Goal: Complete application form

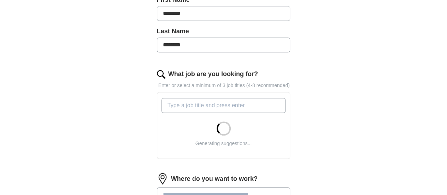
scroll to position [212, 0]
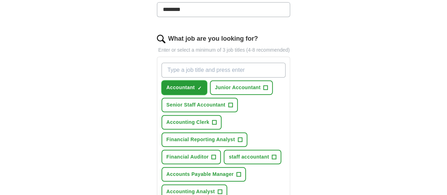
click at [172, 84] on span "Accountant" at bounding box center [180, 87] width 29 height 7
click at [166, 84] on span "Accountant" at bounding box center [180, 87] width 29 height 7
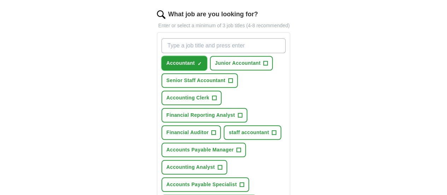
scroll to position [247, 0]
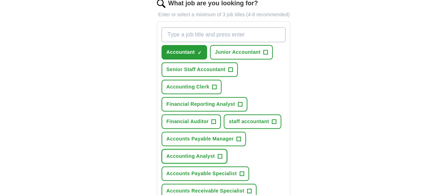
click at [178, 152] on span "Accounting Analyst" at bounding box center [190, 155] width 48 height 7
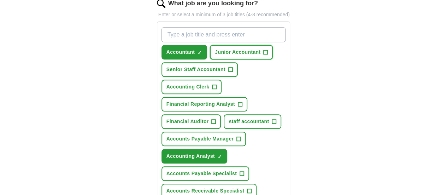
drag, startPoint x: 216, startPoint y: 45, endPoint x: 203, endPoint y: 57, distance: 17.0
click at [216, 48] on span "Junior Accountant" at bounding box center [238, 51] width 46 height 7
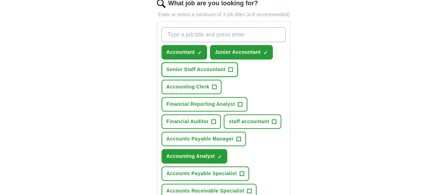
click at [194, 64] on button "Senior Staff Accountant +" at bounding box center [199, 69] width 76 height 14
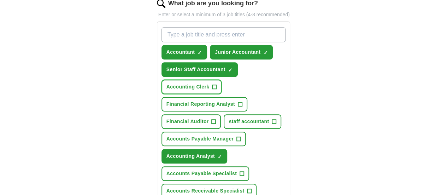
click at [209, 83] on span "Accounting Clerk" at bounding box center [187, 86] width 43 height 7
click at [202, 100] on span "Financial Reporting Analyst" at bounding box center [200, 103] width 69 height 7
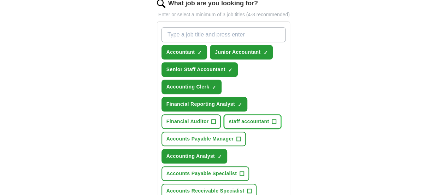
click at [229, 118] on span "staff accountant" at bounding box center [249, 121] width 40 height 7
click at [237, 170] on span "Accounts Payable Specialist" at bounding box center [201, 173] width 70 height 7
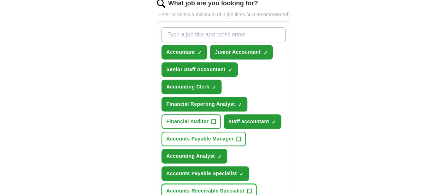
click at [195, 187] on span "Accounts Receivable Specialist" at bounding box center [205, 190] width 78 height 7
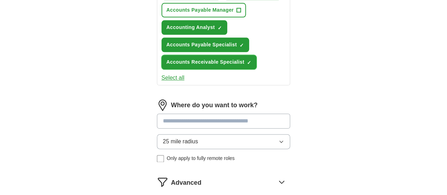
scroll to position [389, 0]
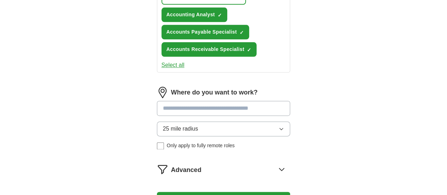
click at [177, 101] on input at bounding box center [224, 108] width 134 height 15
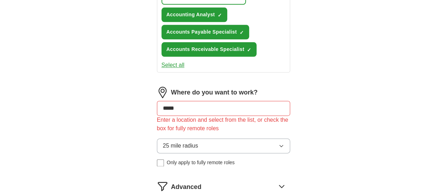
drag, startPoint x: 166, startPoint y: 51, endPoint x: 134, endPoint y: 53, distance: 32.2
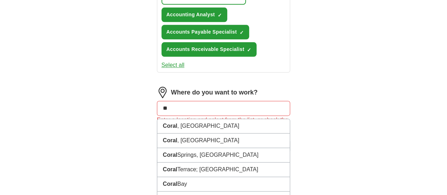
type input "*"
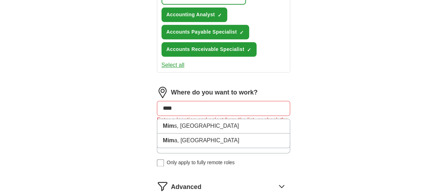
type input "*****"
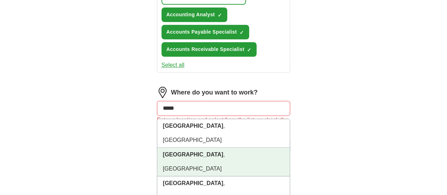
click at [162, 147] on li "Miami , AZ" at bounding box center [223, 161] width 133 height 29
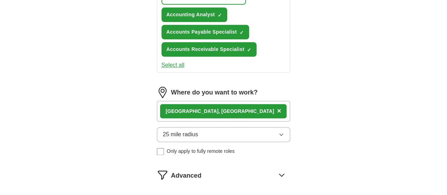
click at [182, 104] on div "Miami , AZ ×" at bounding box center [223, 111] width 127 height 14
click at [277, 107] on span "×" at bounding box center [279, 111] width 4 height 8
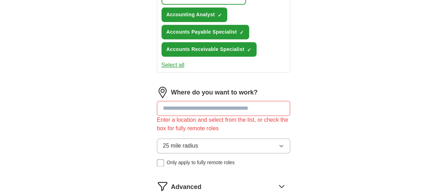
click at [174, 101] on input at bounding box center [224, 108] width 134 height 15
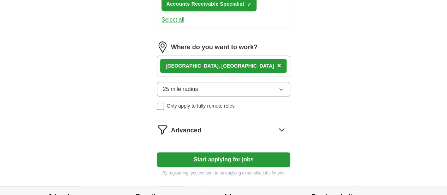
click at [188, 152] on button "Start applying for jobs" at bounding box center [224, 159] width 134 height 15
select select "**"
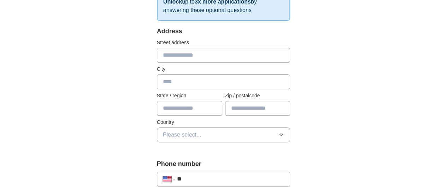
scroll to position [141, 0]
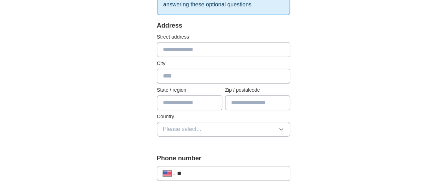
click at [166, 57] on div "Address Street address City State / region Zip / postalcode Country Please sele…" at bounding box center [224, 83] width 134 height 124
click at [173, 51] on input "text" at bounding box center [224, 49] width 134 height 15
type input "**********"
type input "*****"
type input "**"
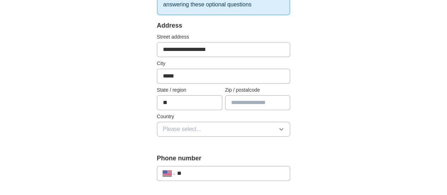
type input "*****"
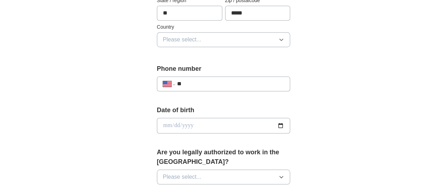
scroll to position [247, 0]
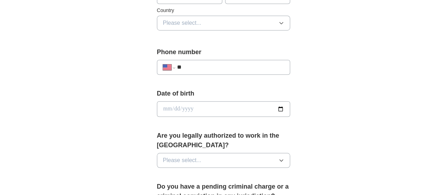
click at [184, 68] on input "**" at bounding box center [230, 67] width 107 height 8
click at [194, 67] on input "**" at bounding box center [230, 67] width 107 height 8
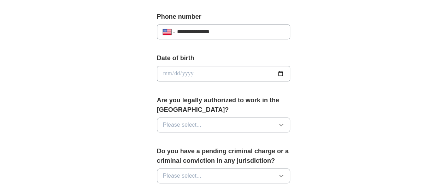
type input "**********"
click at [290, 71] on input "date" at bounding box center [224, 74] width 134 height 16
type input "**********"
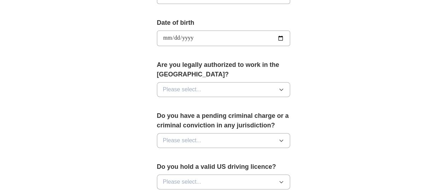
click at [165, 85] on button "Please select..." at bounding box center [224, 89] width 134 height 15
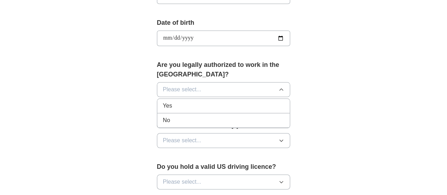
click at [163, 101] on div "Yes" at bounding box center [224, 105] width 122 height 8
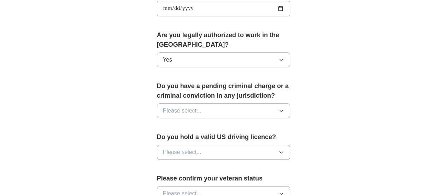
scroll to position [389, 0]
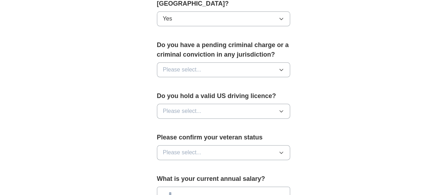
click at [172, 65] on span "Please select..." at bounding box center [182, 69] width 39 height 8
click at [163, 96] on div "No" at bounding box center [224, 100] width 122 height 8
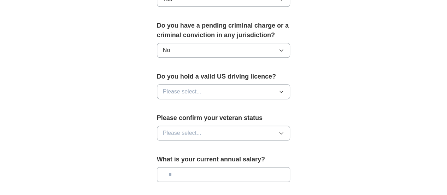
scroll to position [424, 0]
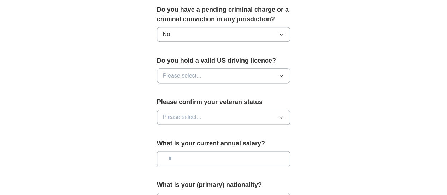
click at [163, 71] on span "Please select..." at bounding box center [182, 75] width 39 height 8
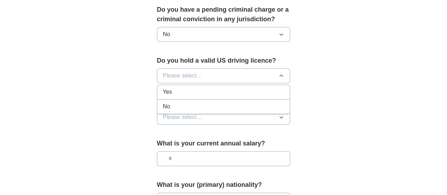
click at [163, 88] on span "Yes" at bounding box center [167, 92] width 9 height 8
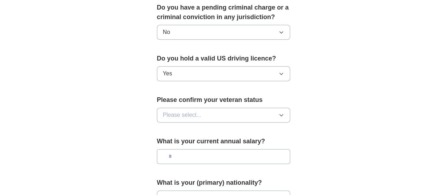
scroll to position [459, 0]
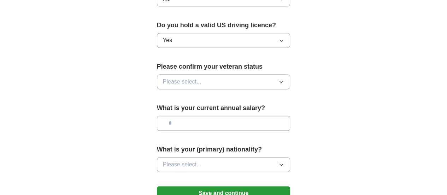
click at [157, 74] on button "Please select..." at bounding box center [224, 81] width 134 height 15
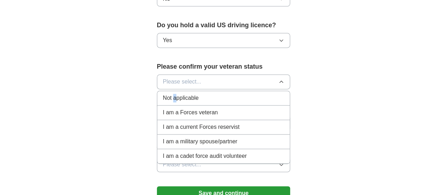
drag, startPoint x: 157, startPoint y: 91, endPoint x: 149, endPoint y: 92, distance: 8.5
click at [158, 91] on li "Not applicable" at bounding box center [223, 98] width 133 height 14
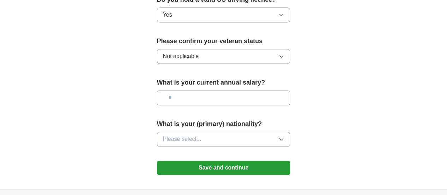
scroll to position [495, 0]
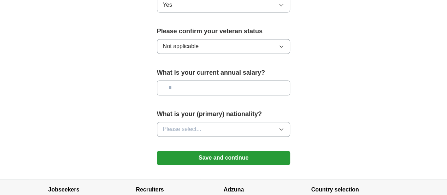
click at [168, 80] on input "text" at bounding box center [224, 87] width 134 height 15
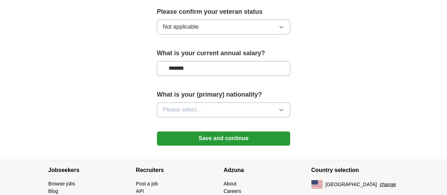
scroll to position [530, 0]
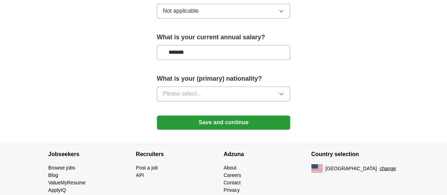
type input "*******"
click at [178, 89] on span "Please select..." at bounding box center [182, 93] width 39 height 8
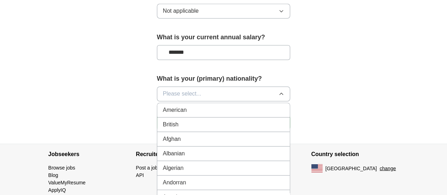
click at [165, 106] on span "American" at bounding box center [175, 110] width 24 height 8
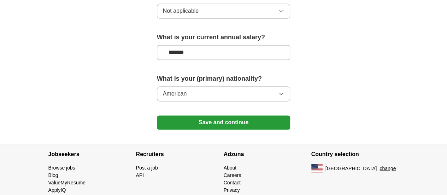
click at [174, 115] on button "Save and continue" at bounding box center [224, 122] width 134 height 14
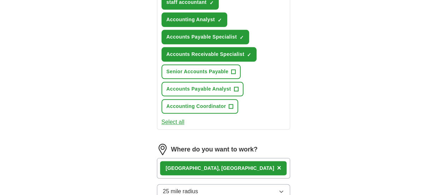
scroll to position [482, 0]
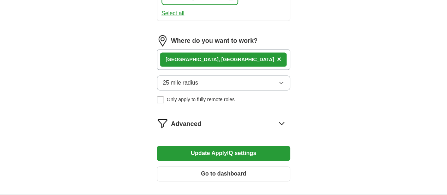
click at [216, 166] on button "Go to dashboard" at bounding box center [224, 173] width 134 height 15
